Goal: Navigation & Orientation: Find specific page/section

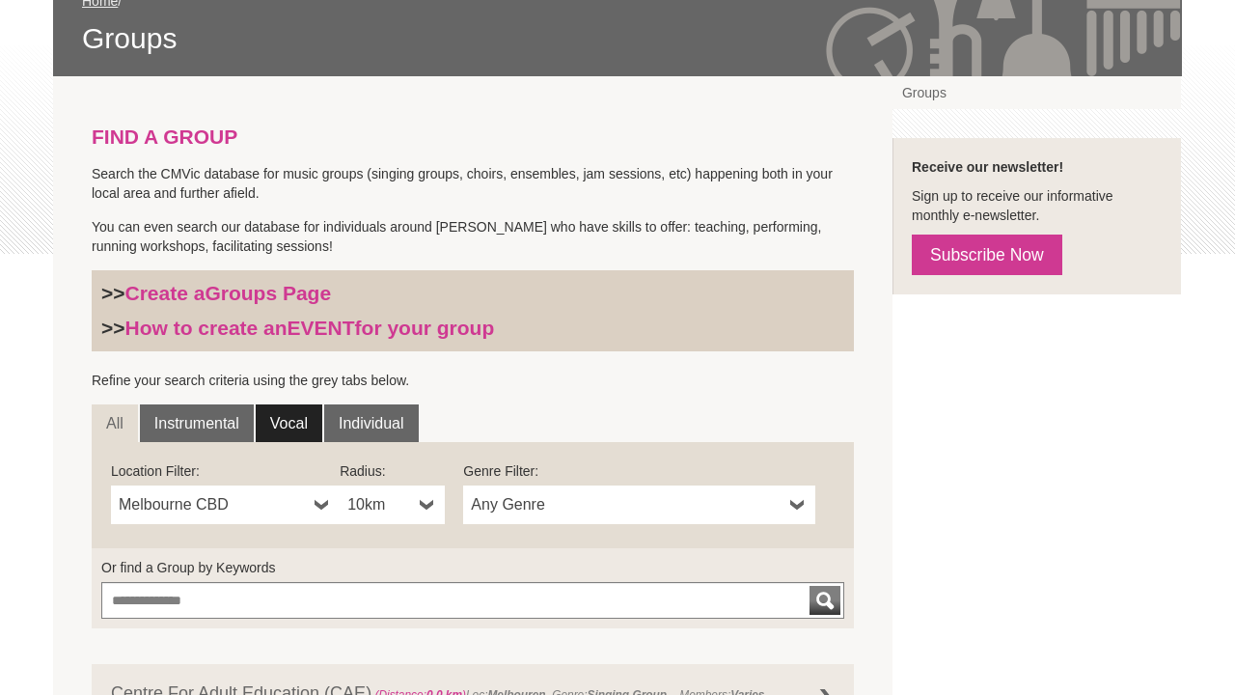
scroll to position [329, 0]
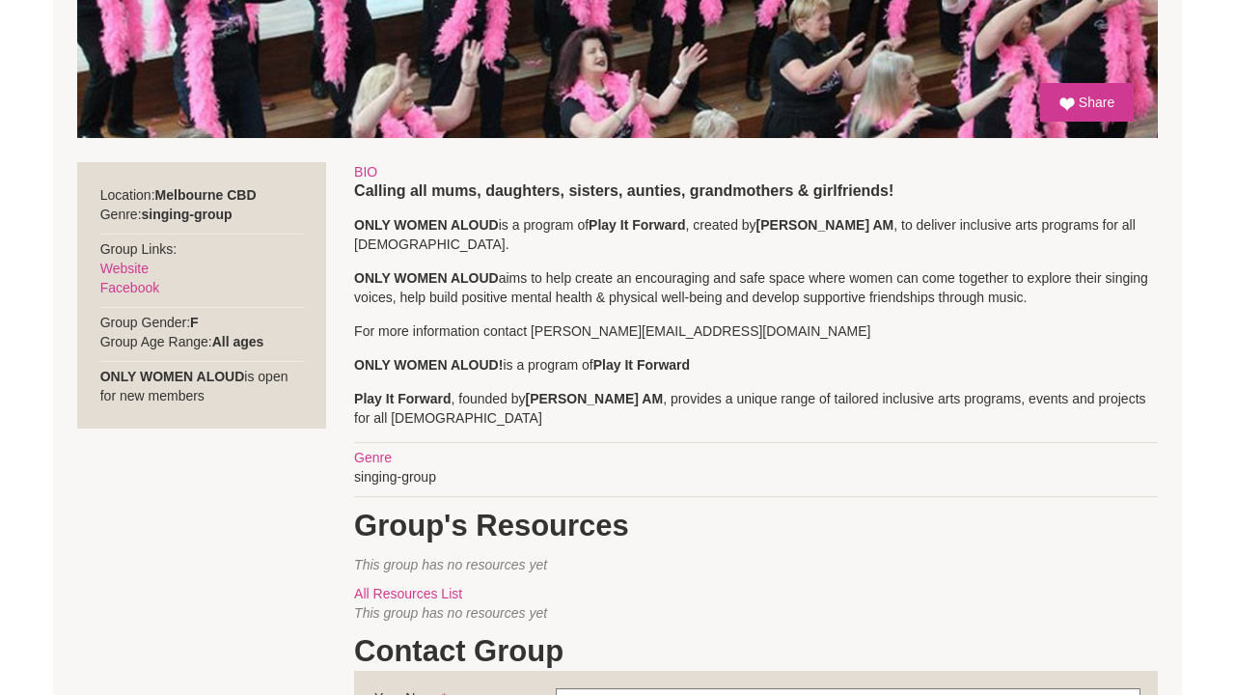
scroll to position [797, 0]
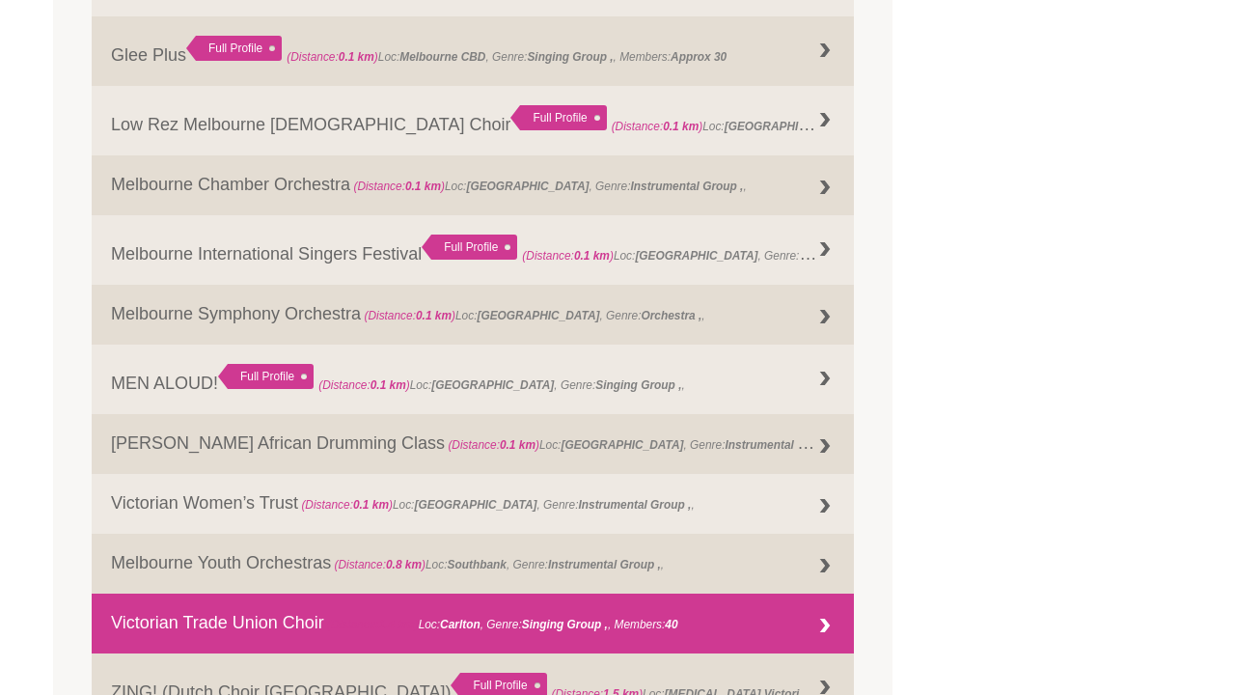
scroll to position [1539, 0]
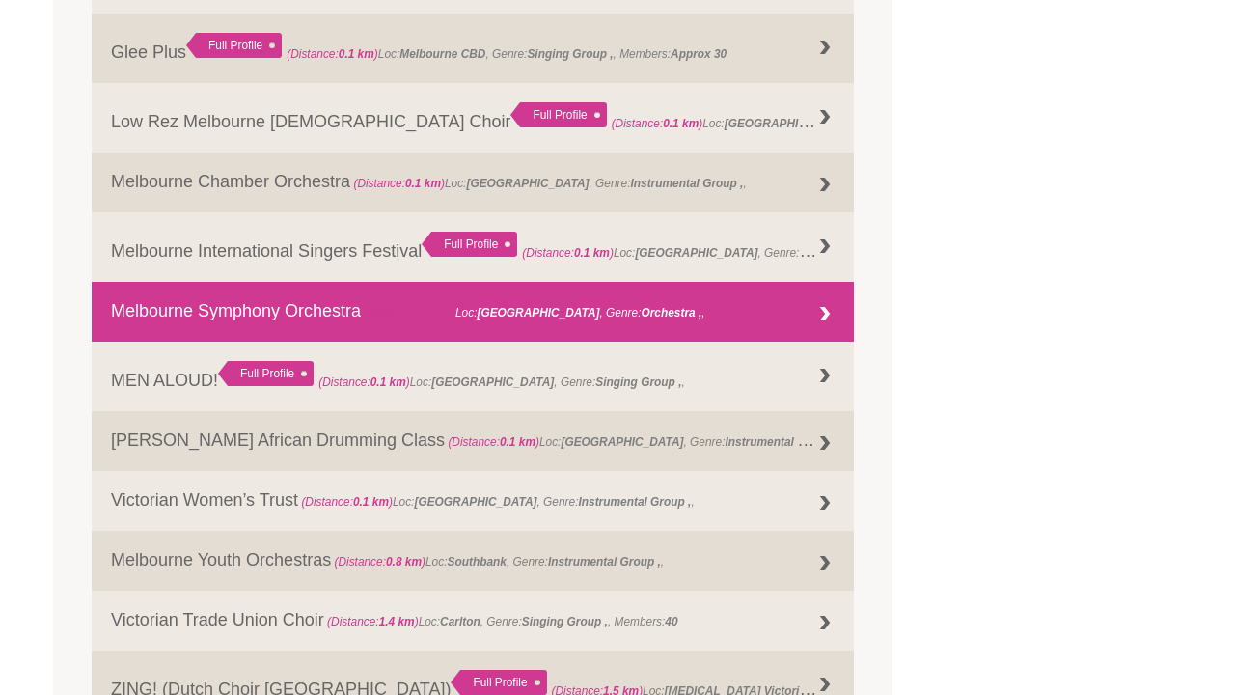
click at [578, 293] on link "Melbourne Symphony Orchestra (Distance: 0.1 km ) Loc: Melbourne , Genre: Orches…" at bounding box center [473, 312] width 762 height 60
